Goal: Task Accomplishment & Management: Complete application form

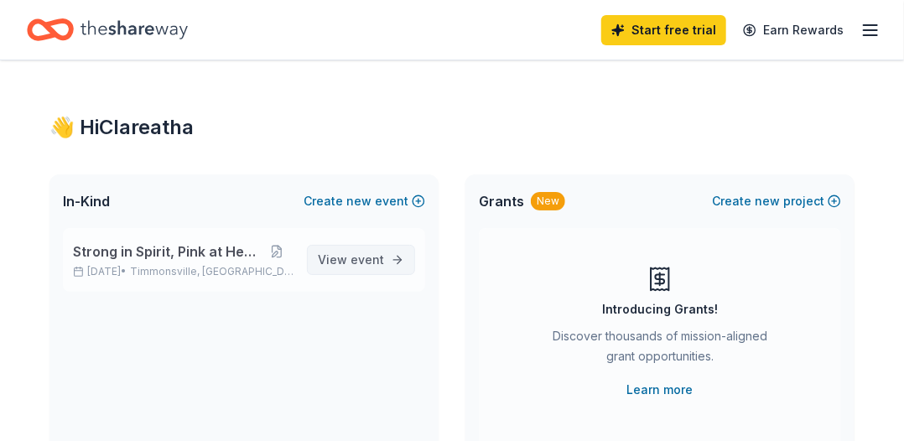
click at [362, 257] on span "event" at bounding box center [368, 259] width 34 height 14
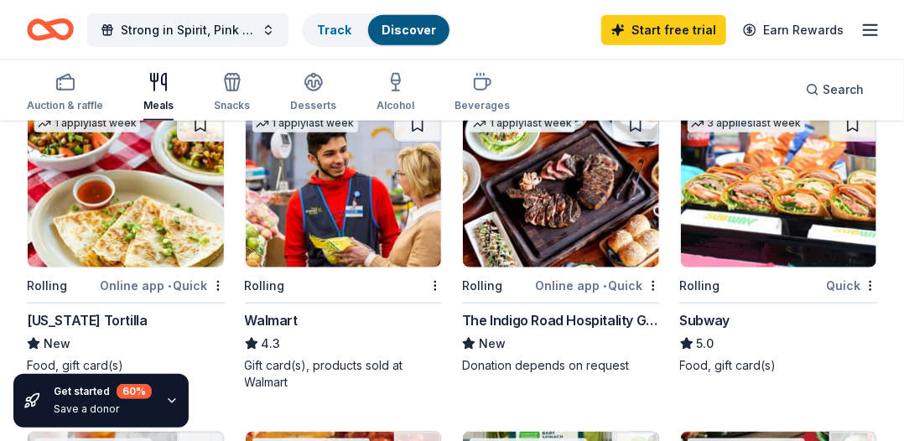
scroll to position [514, 0]
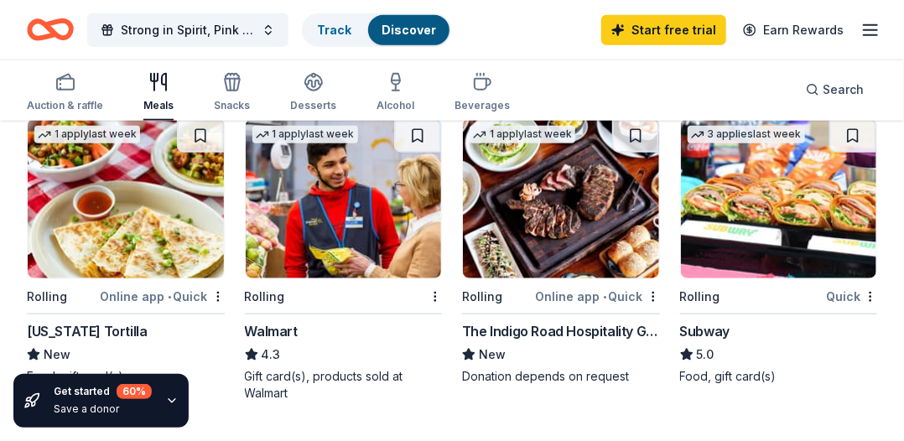
click at [710, 330] on div "Subway" at bounding box center [705, 331] width 50 height 20
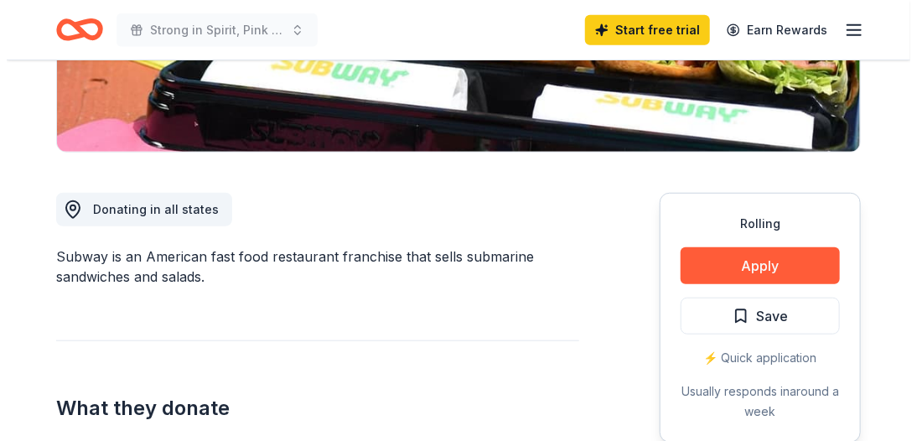
scroll to position [391, 0]
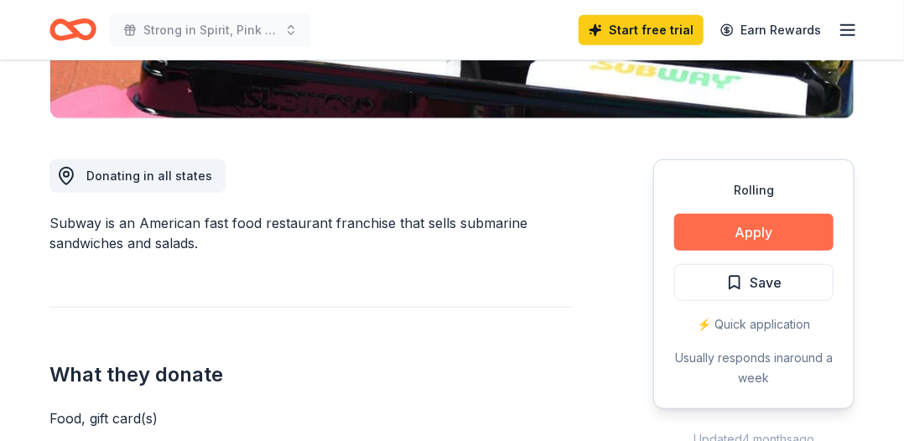
click at [748, 224] on button "Apply" at bounding box center [753, 232] width 159 height 37
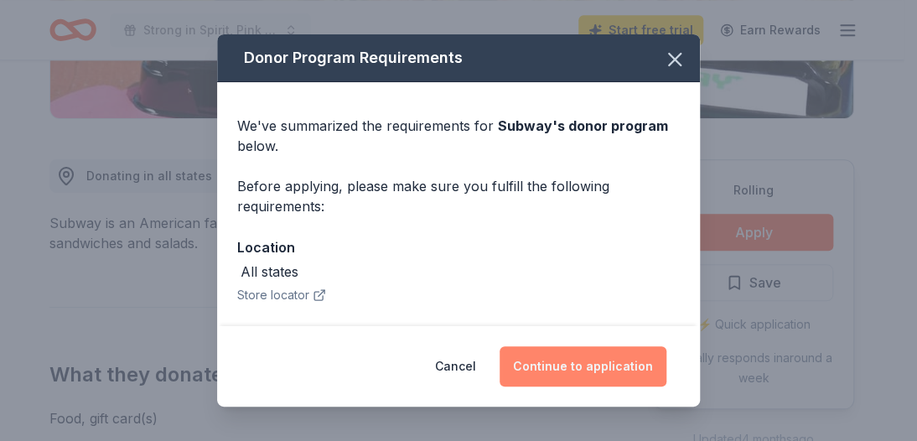
click at [576, 360] on button "Continue to application" at bounding box center [583, 366] width 167 height 40
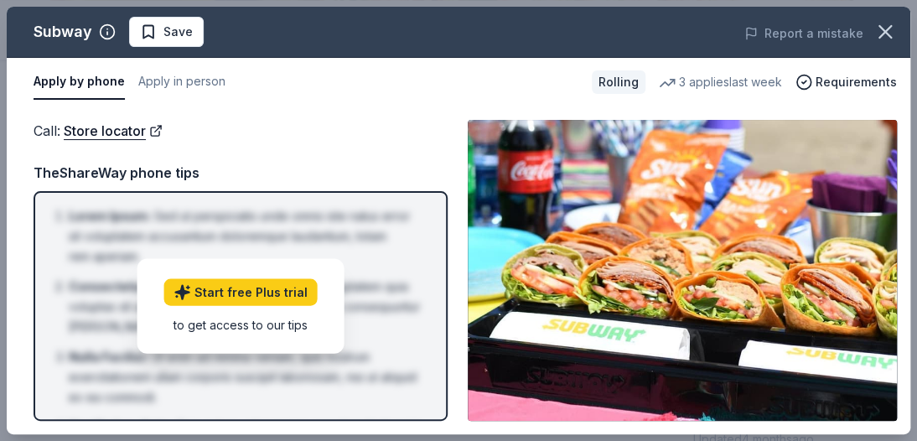
drag, startPoint x: 912, startPoint y: 209, endPoint x: 913, endPoint y: 326, distance: 117.4
click at [903, 326] on div "Subway Save Report a mistake Apply by phone Apply in person Rolling 3 applies l…" at bounding box center [458, 220] width 917 height 441
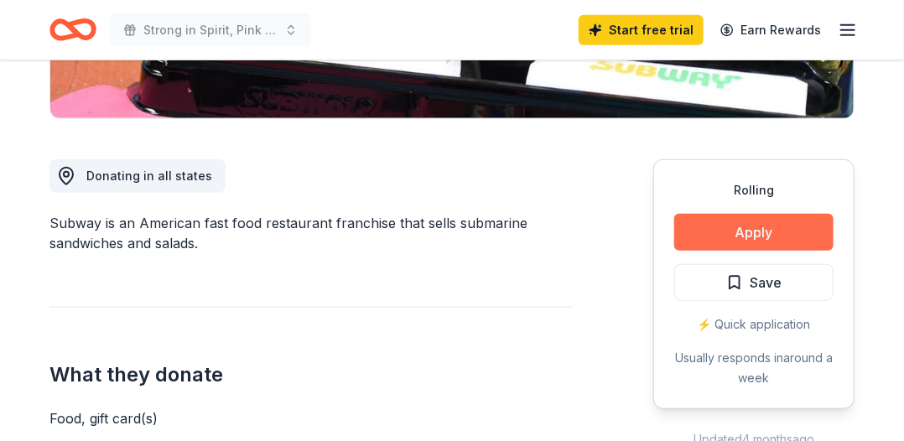
click at [737, 219] on button "Apply" at bounding box center [753, 232] width 159 height 37
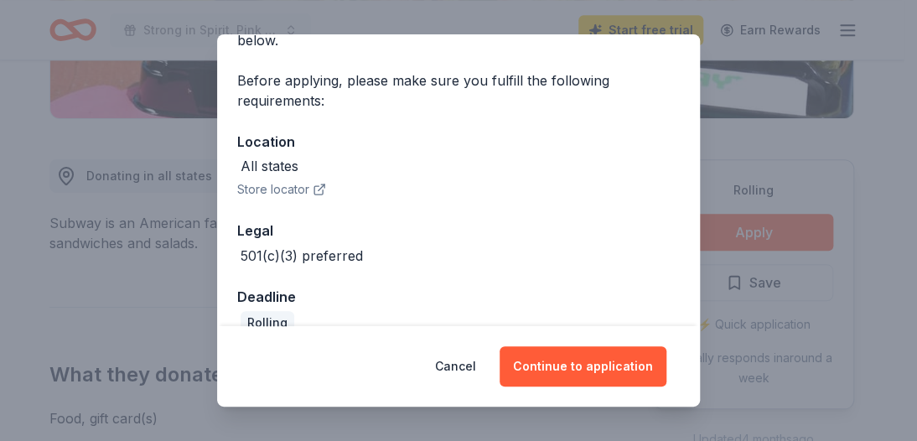
scroll to position [133, 0]
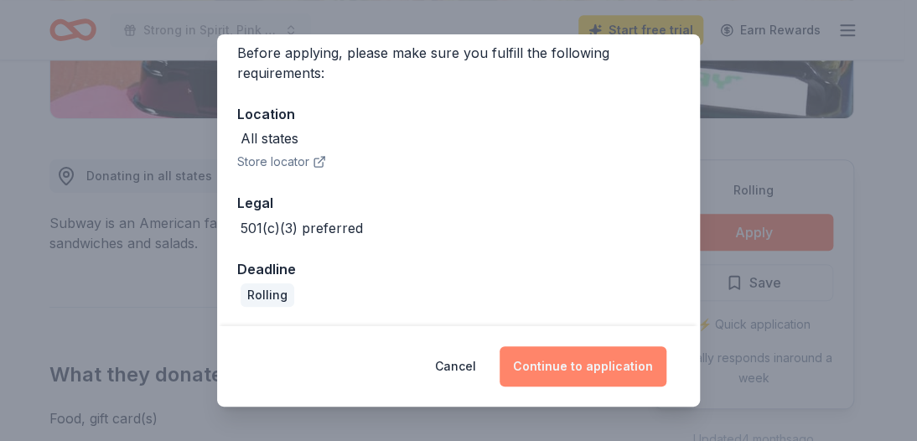
click at [602, 360] on button "Continue to application" at bounding box center [583, 366] width 167 height 40
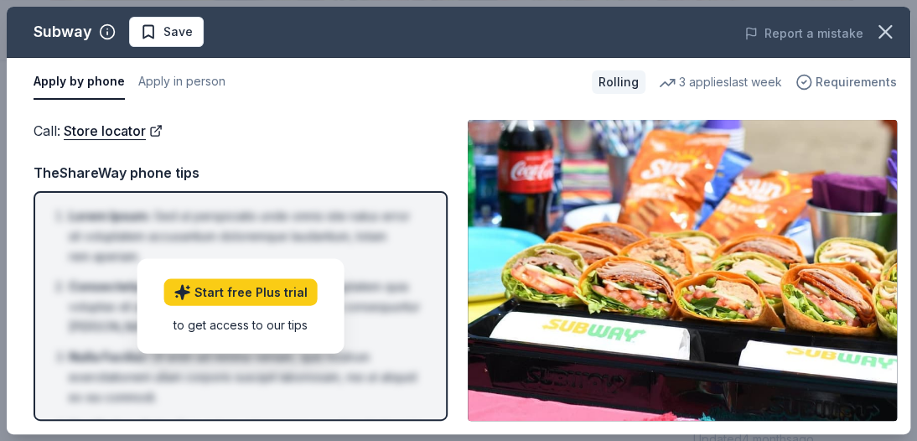
click at [849, 80] on span "Requirements" at bounding box center [856, 82] width 81 height 20
click at [745, 283] on img at bounding box center [682, 270] width 429 height 301
click at [162, 79] on button "Apply in person" at bounding box center [181, 82] width 87 height 35
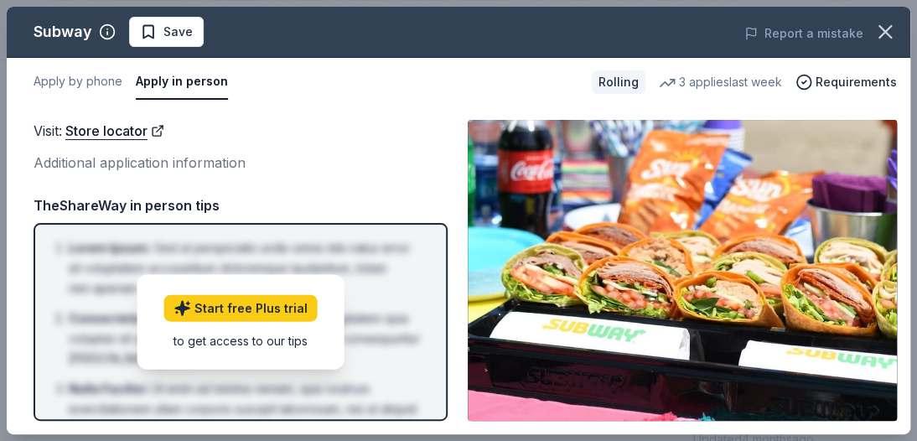
click at [162, 79] on button "Apply in person" at bounding box center [182, 82] width 92 height 35
drag, startPoint x: 153, startPoint y: 161, endPoint x: 145, endPoint y: 226, distance: 65.8
click at [145, 195] on div "Visit : Store locator Additional application information TheShareWay in person …" at bounding box center [241, 270] width 414 height 301
click at [259, 309] on link "Start free Plus trial" at bounding box center [240, 308] width 153 height 27
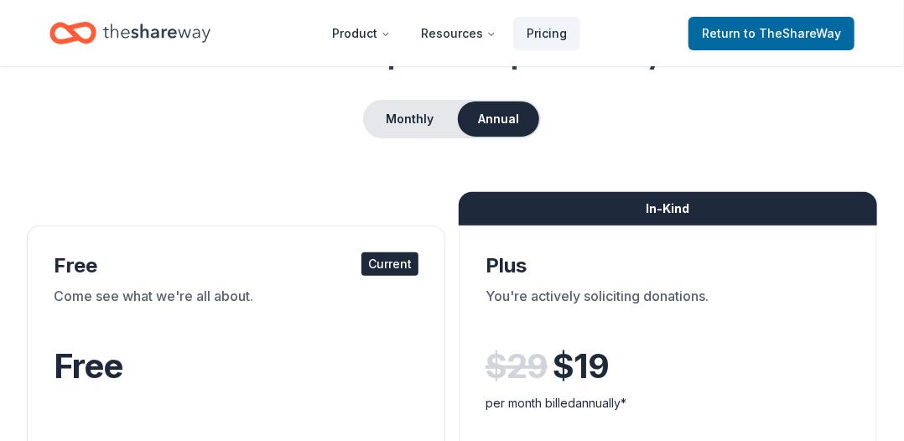
scroll to position [111, 0]
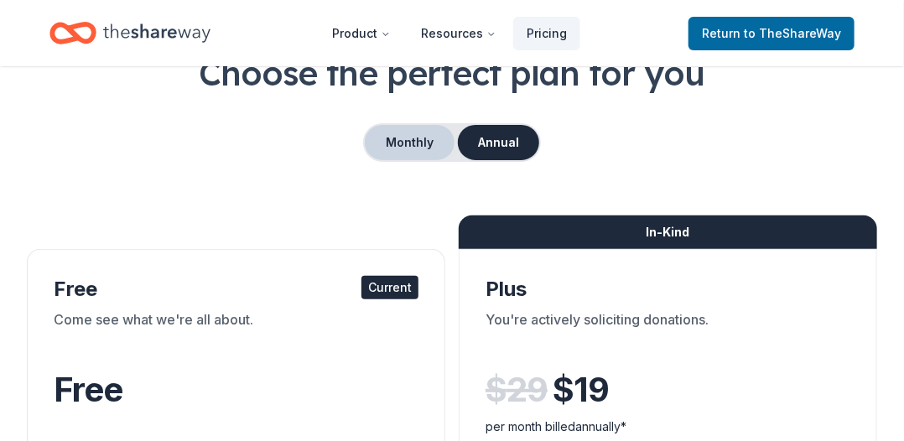
click at [394, 139] on button "Monthly" at bounding box center [410, 142] width 90 height 35
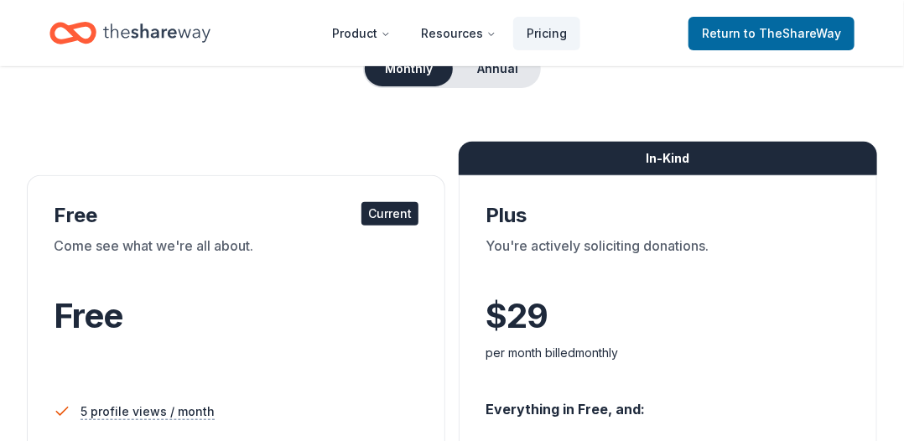
scroll to position [163, 0]
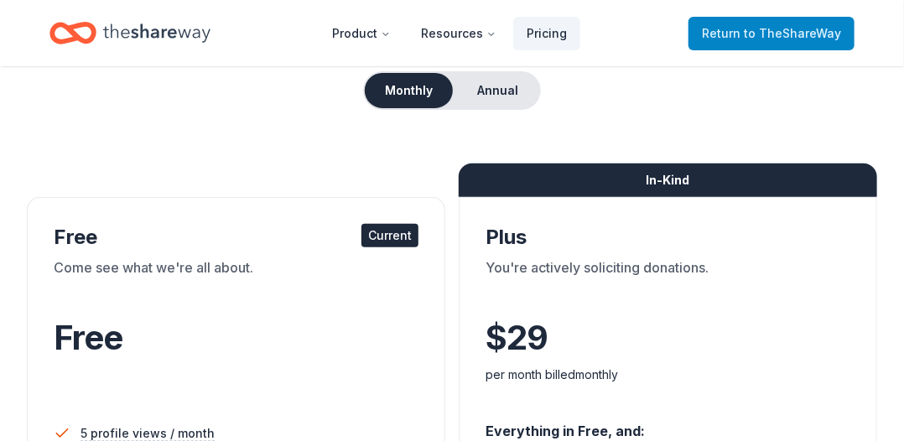
click at [756, 26] on span "to TheShareWay" at bounding box center [792, 33] width 97 height 14
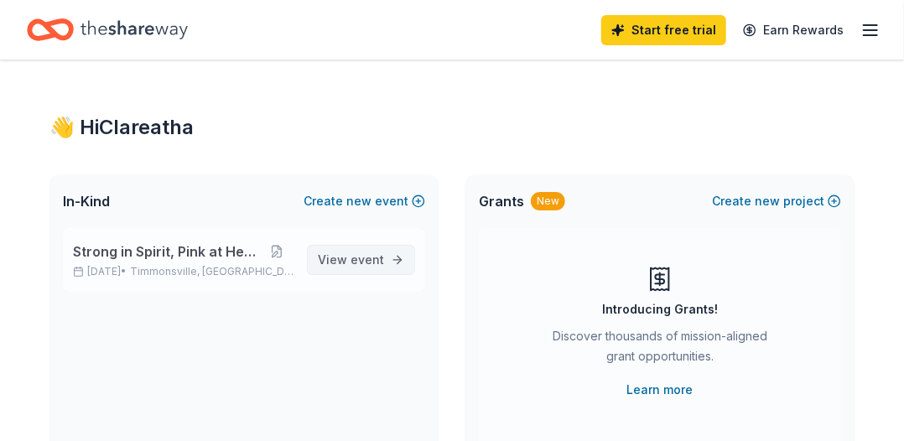
click at [362, 258] on span "event" at bounding box center [368, 259] width 34 height 14
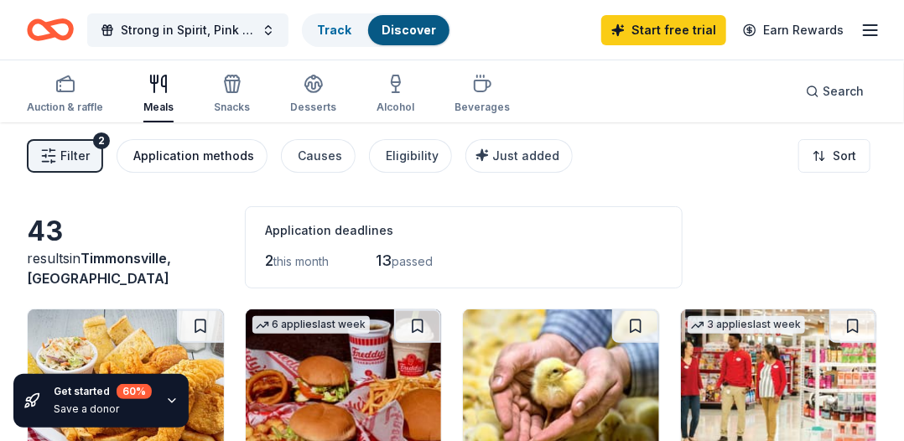
click at [191, 153] on div "Application methods" at bounding box center [193, 156] width 121 height 20
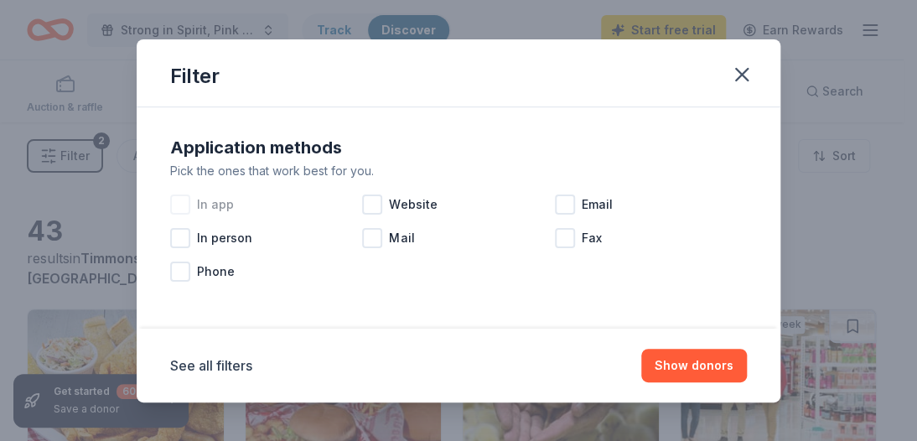
click at [182, 201] on div at bounding box center [180, 205] width 20 height 20
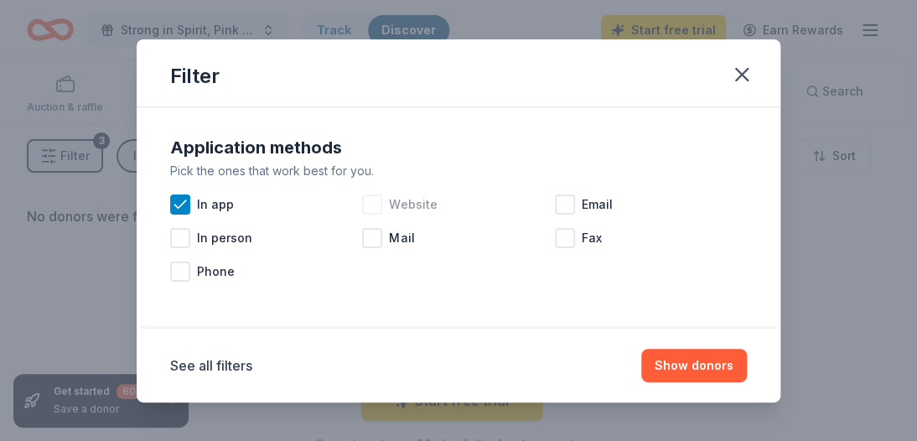
click at [371, 205] on div at bounding box center [372, 205] width 20 height 20
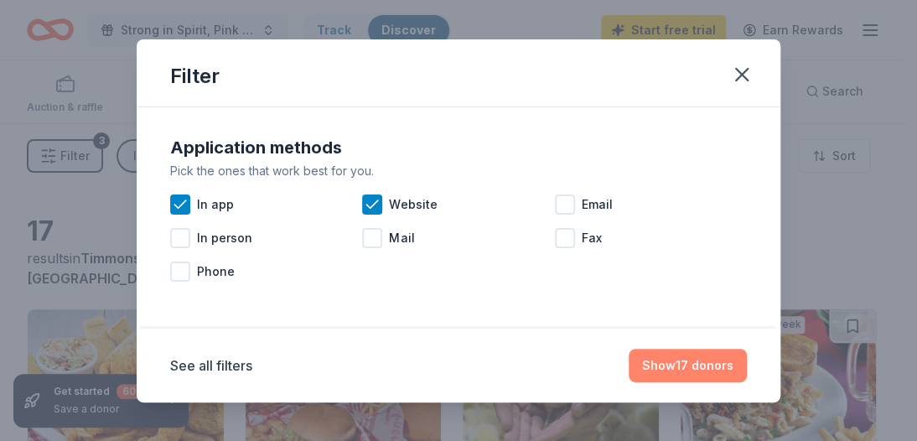
click at [715, 367] on button "Show 17 donors" at bounding box center [688, 366] width 118 height 34
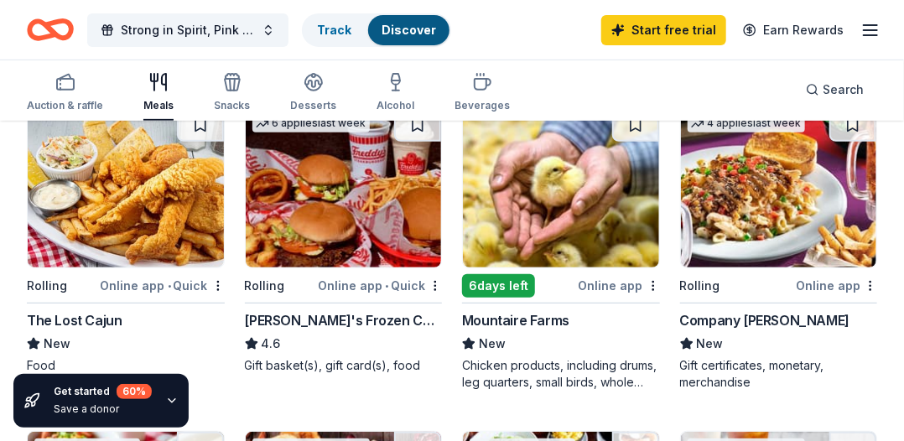
scroll to position [302, 0]
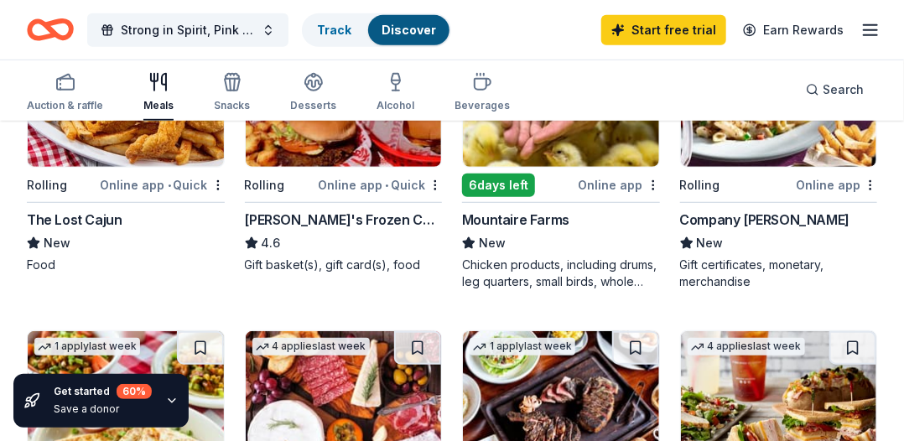
click at [550, 126] on img at bounding box center [561, 87] width 196 height 159
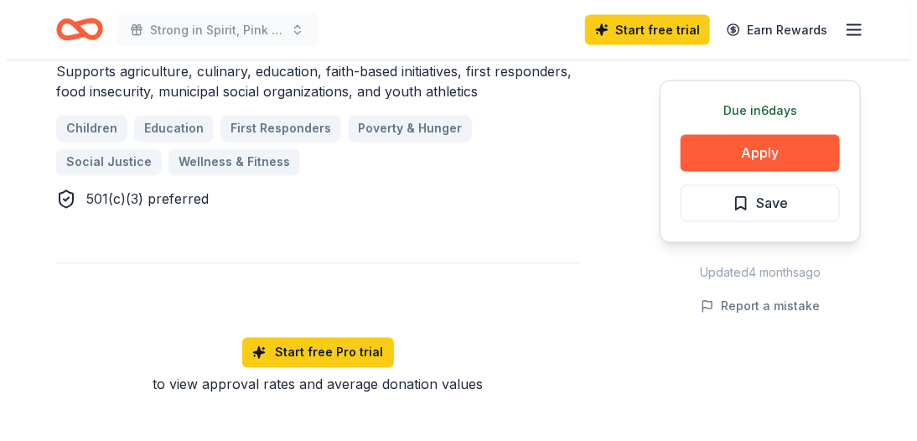
scroll to position [1095, 0]
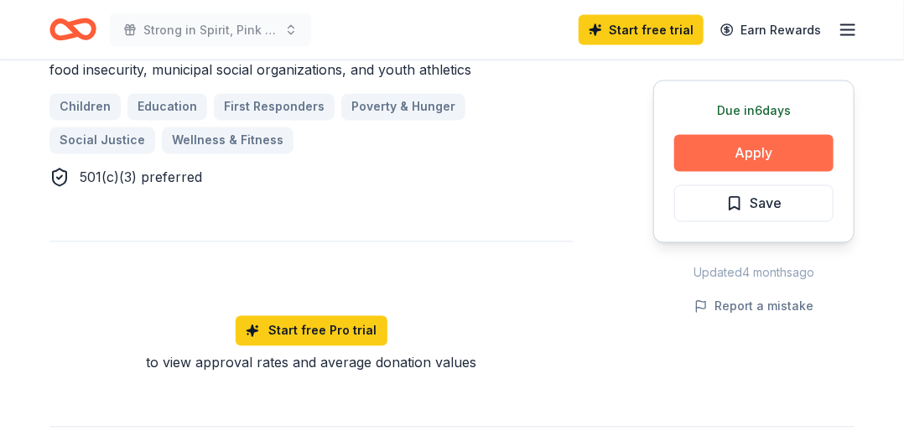
click at [756, 154] on button "Apply" at bounding box center [753, 153] width 159 height 37
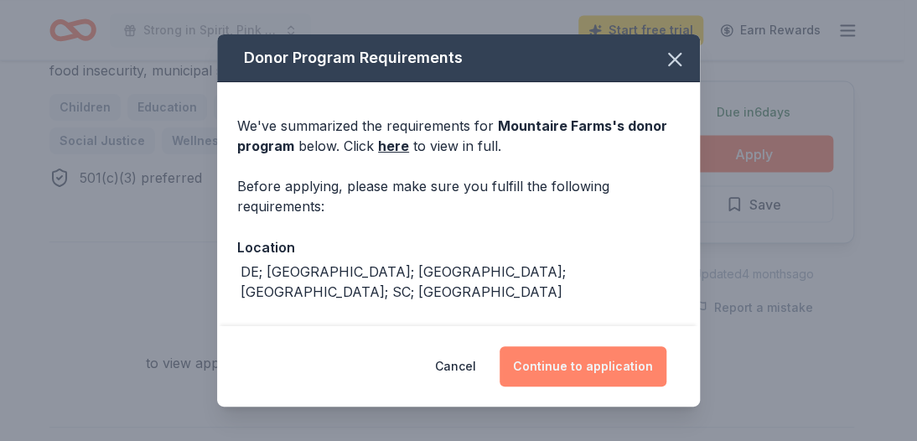
click at [572, 366] on button "Continue to application" at bounding box center [583, 366] width 167 height 40
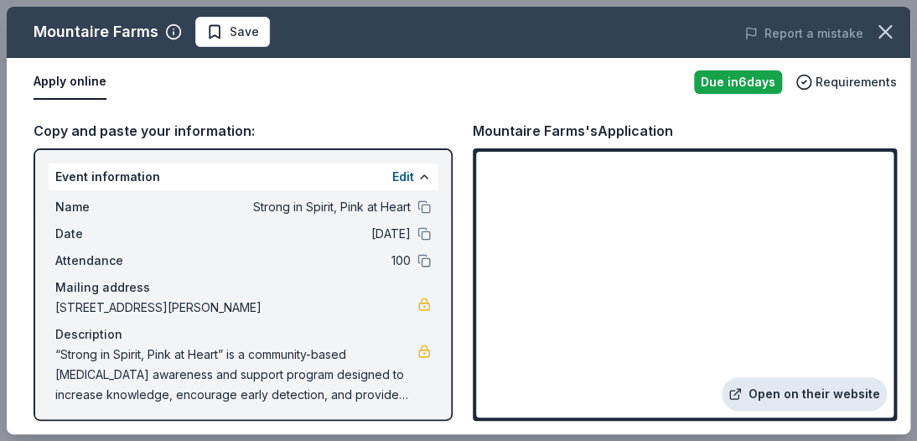
click at [815, 392] on link "Open on their website" at bounding box center [804, 394] width 165 height 34
